Goal: Task Accomplishment & Management: Use online tool/utility

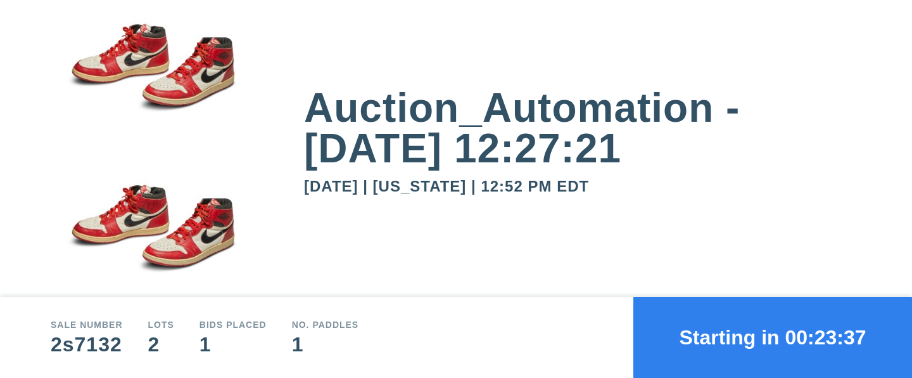
click at [773, 337] on button "Starting in 00:23:37" at bounding box center [773, 337] width 279 height 81
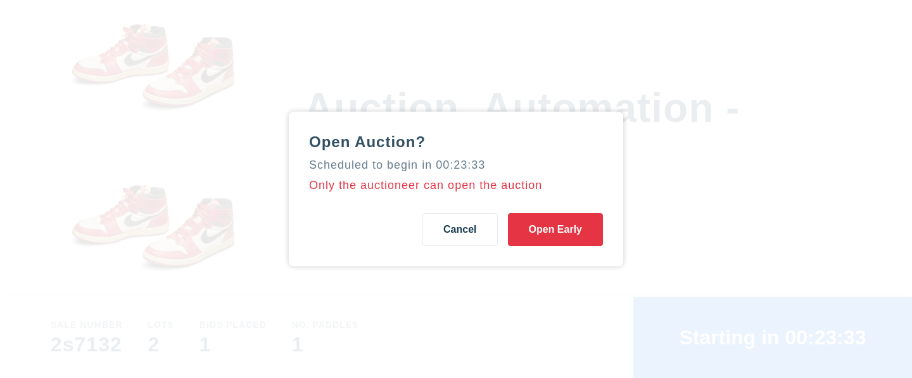
click at [556, 229] on button "Open Early" at bounding box center [555, 229] width 95 height 33
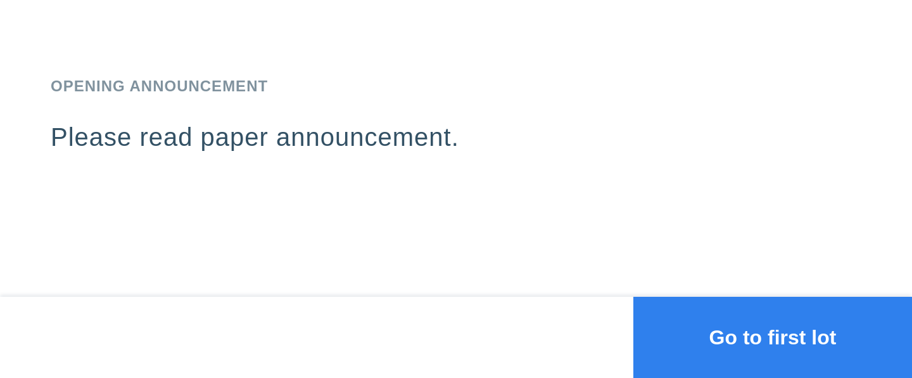
click at [773, 337] on button "Go to first lot" at bounding box center [773, 337] width 279 height 81
